Goal: Task Accomplishment & Management: Complete application form

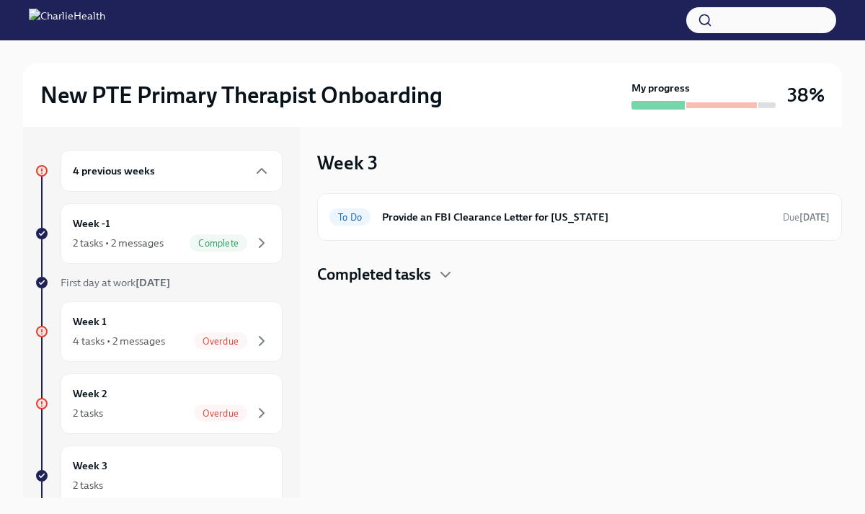
click at [409, 281] on h4 "Completed tasks" at bounding box center [374, 275] width 114 height 22
click at [430, 320] on h6 "Oops - Missing Steps!" at bounding box center [562, 321] width 363 height 16
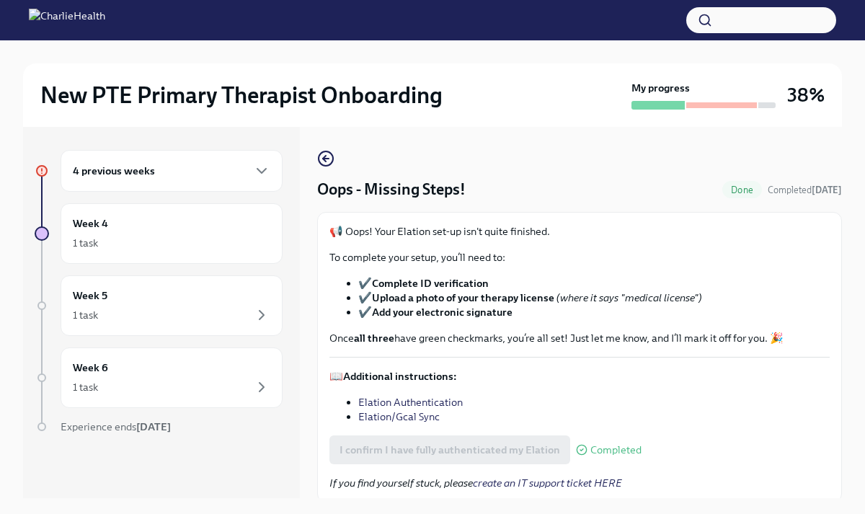
click at [614, 412] on li "Elation/Gcal Sync" at bounding box center [593, 416] width 471 height 14
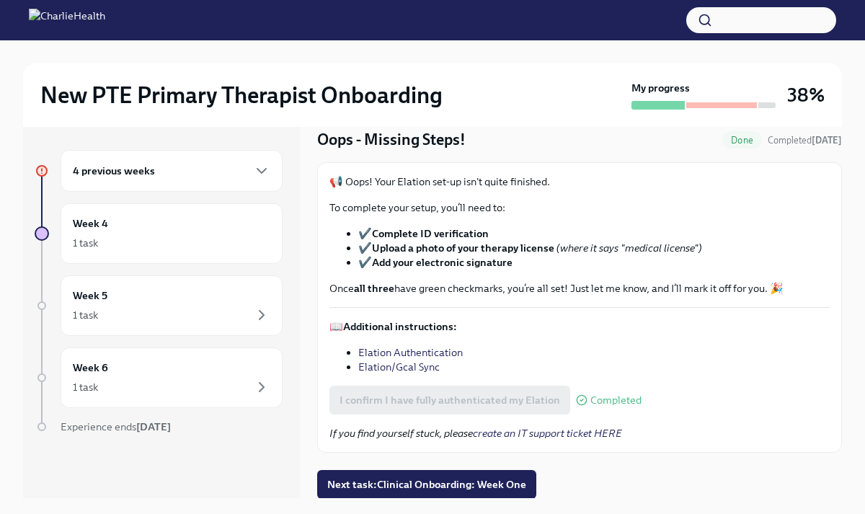
scroll to position [50, 0]
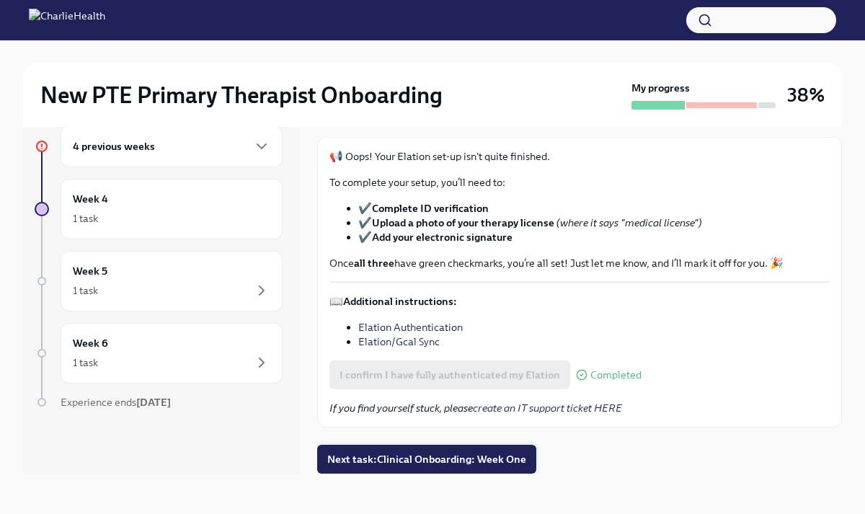
click at [524, 463] on button "Next task : Clinical Onboarding: Week One" at bounding box center [426, 459] width 219 height 29
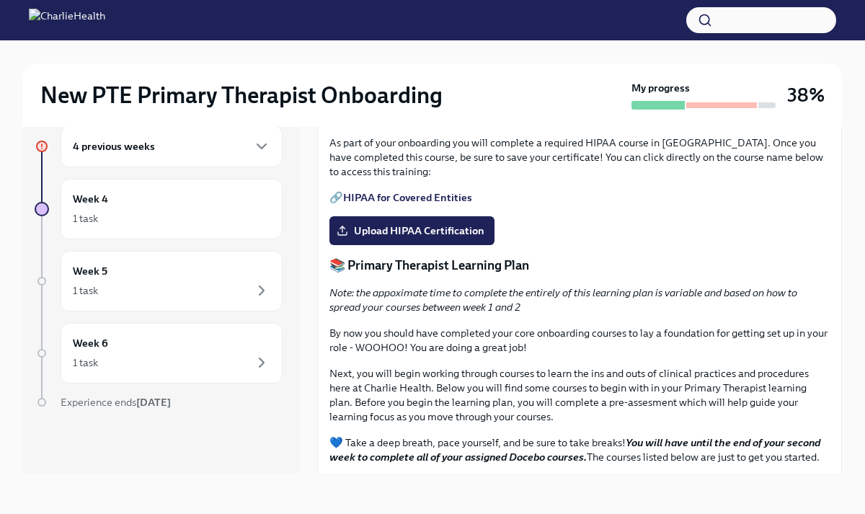
scroll to position [1153, 0]
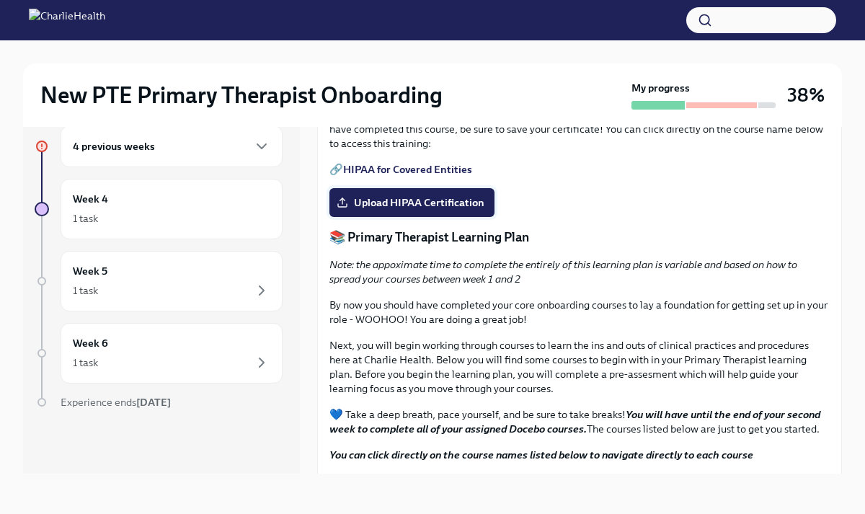
click at [461, 210] on span "Upload HIPAA Certification" at bounding box center [411, 202] width 145 height 14
click at [0, 0] on input "Upload HIPAA Certification" at bounding box center [0, 0] width 0 height 0
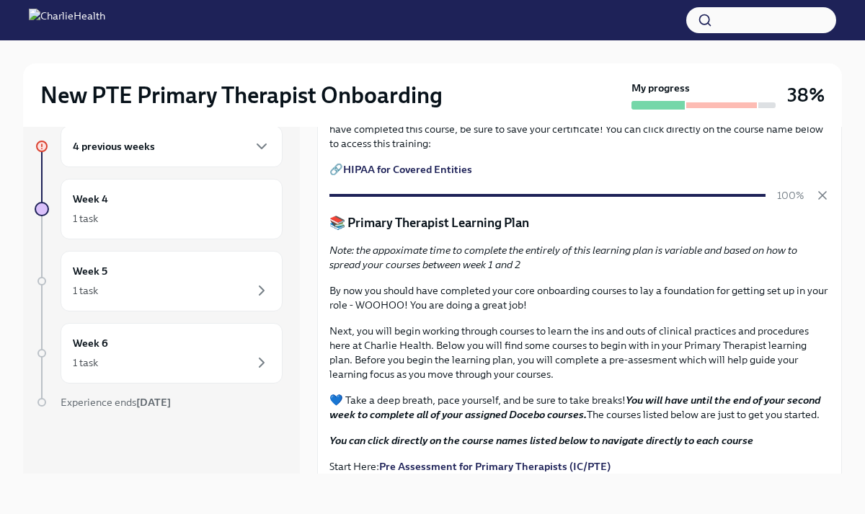
click at [845, 453] on div "New PTE Primary Therapist Onboarding My progress 38% 4 previous weeks Week 4 1 …" at bounding box center [432, 265] width 865 height 498
click at [855, 446] on div "New PTE Primary Therapist Onboarding My progress 38% 4 previous weeks Week 4 1 …" at bounding box center [432, 265] width 865 height 498
click at [733, 491] on div "4 previous weeks Week 4 1 task Week 5 1 task Week 6 1 task Experience ends [DAT…" at bounding box center [432, 299] width 819 height 394
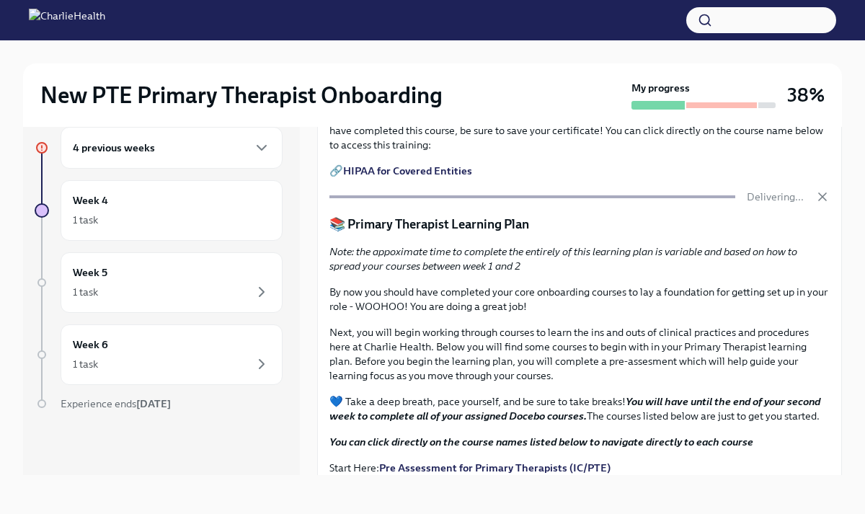
scroll to position [25, 0]
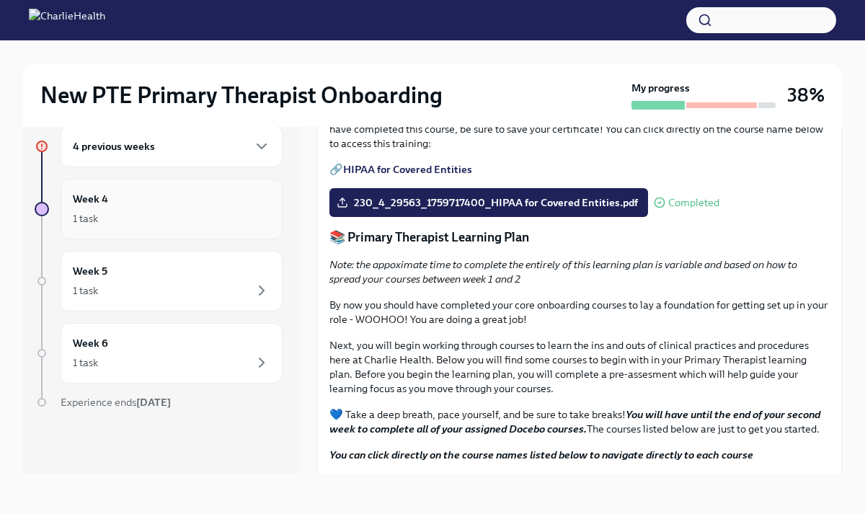
click at [146, 211] on div "1 task" at bounding box center [171, 218] width 197 height 17
